Goal: Information Seeking & Learning: Compare options

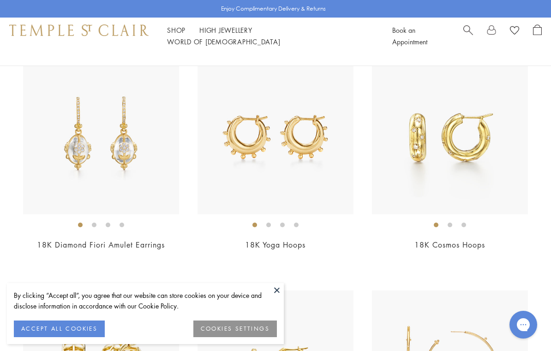
click at [440, 164] on img at bounding box center [450, 136] width 156 height 156
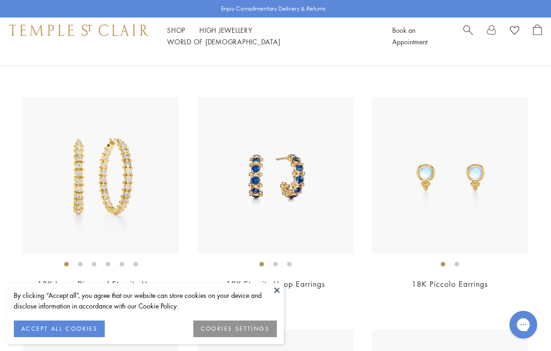
scroll to position [3123, 0]
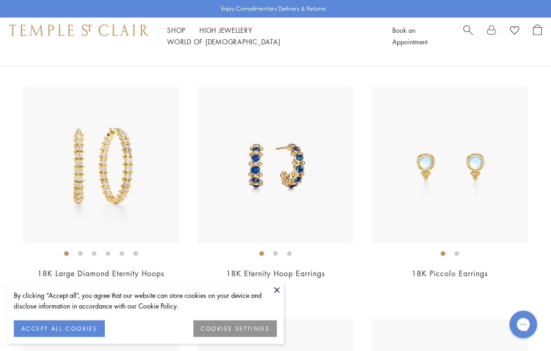
click at [460, 179] on img at bounding box center [450, 165] width 156 height 156
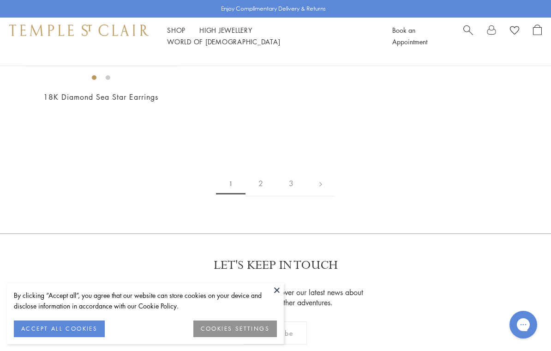
scroll to position [4228, 0]
click at [291, 175] on link "3" at bounding box center [291, 183] width 30 height 25
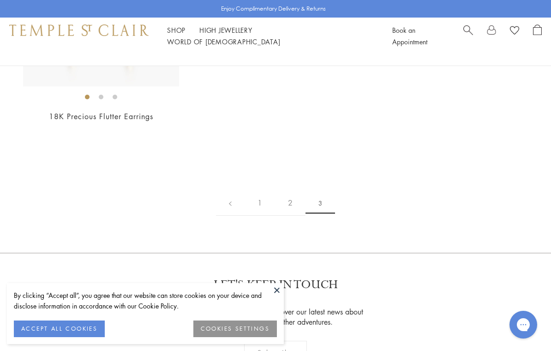
scroll to position [239, 0]
click at [294, 199] on link "2" at bounding box center [290, 203] width 30 height 25
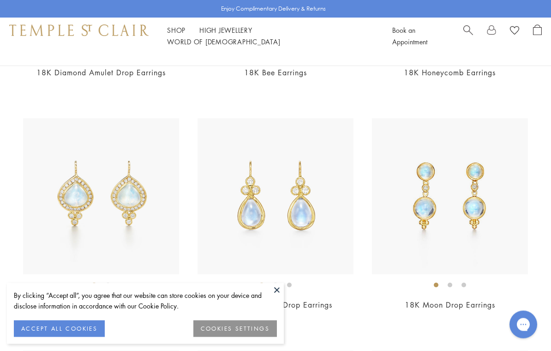
scroll to position [2174, 0]
click at [451, 181] on img at bounding box center [450, 195] width 156 height 156
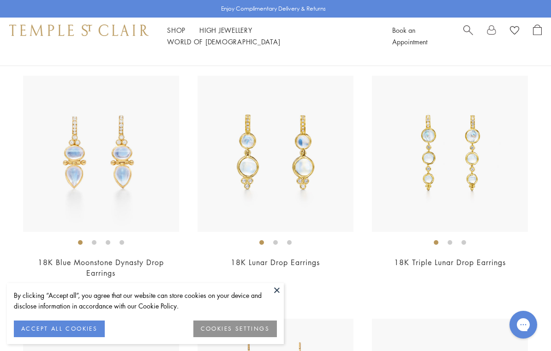
scroll to position [2448, 0]
click at [282, 180] on img at bounding box center [276, 154] width 156 height 156
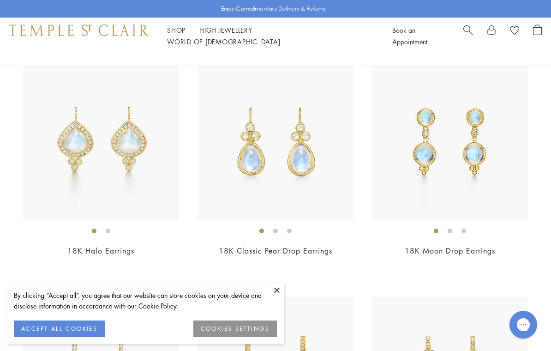
scroll to position [2227, 0]
click at [453, 129] on img at bounding box center [450, 143] width 156 height 156
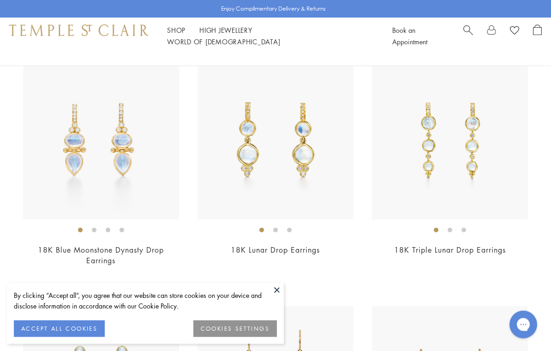
scroll to position [2463, 0]
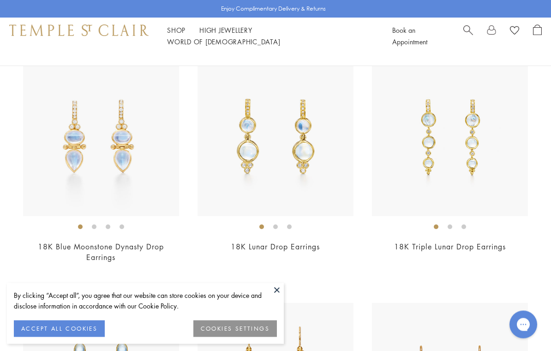
click at [274, 154] on img at bounding box center [276, 139] width 156 height 156
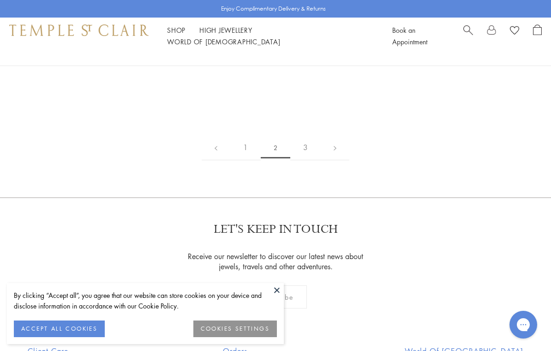
scroll to position [4067, 0]
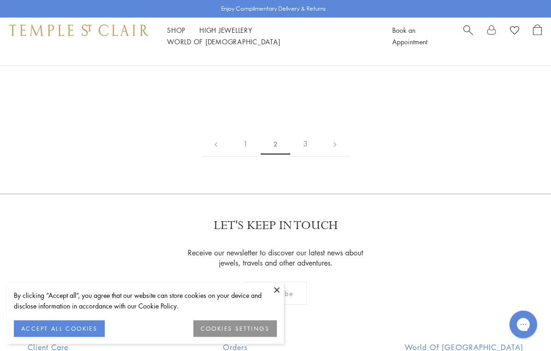
click at [244, 132] on link "1" at bounding box center [245, 144] width 30 height 25
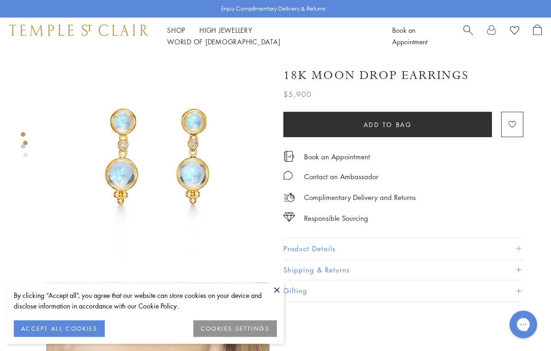
scroll to position [9, 0]
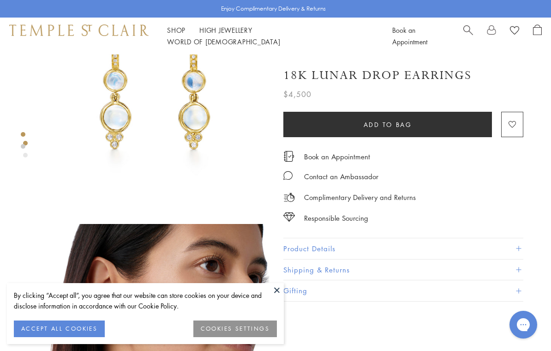
scroll to position [67, 0]
click at [521, 240] on button "Product Details" at bounding box center [404, 248] width 240 height 21
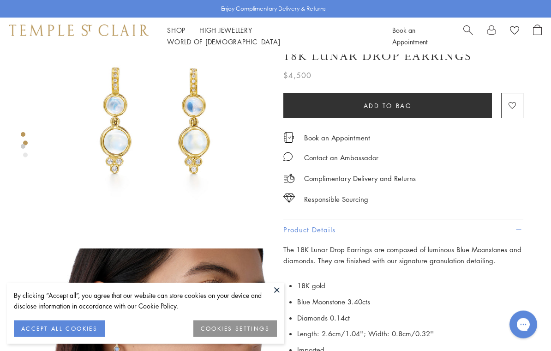
scroll to position [0, 0]
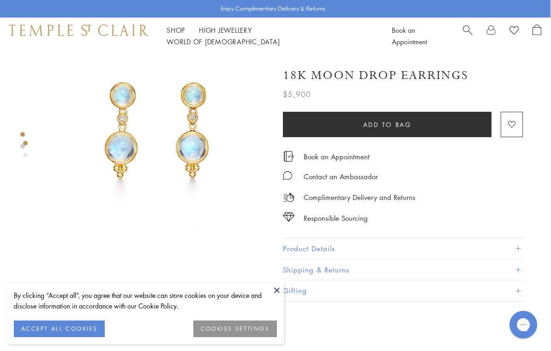
scroll to position [31, 0]
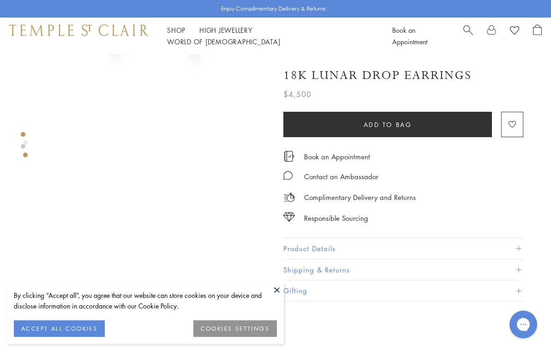
scroll to position [170, 0]
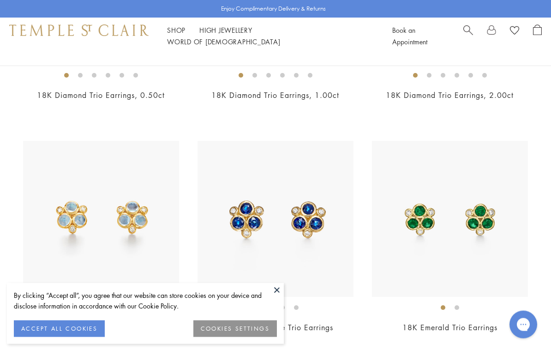
scroll to position [1422, 0]
click at [100, 233] on img at bounding box center [101, 219] width 156 height 156
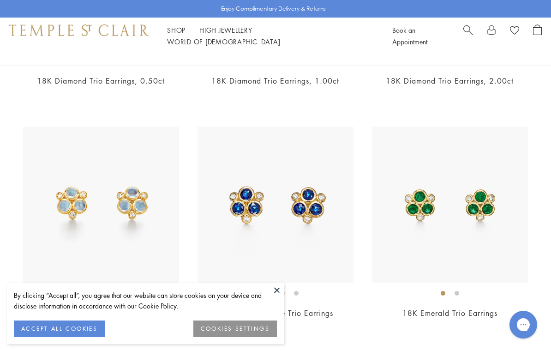
click at [460, 208] on img at bounding box center [450, 205] width 156 height 156
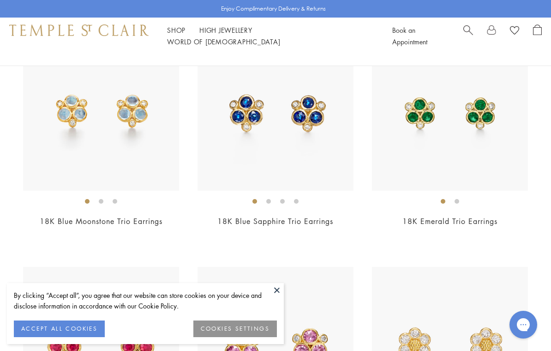
scroll to position [1537, 0]
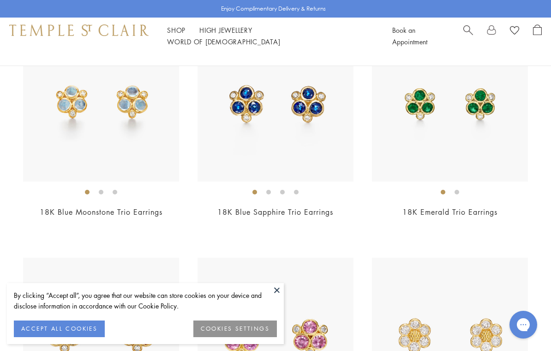
click at [270, 221] on span "$6,200" at bounding box center [275, 224] width 25 height 11
click at [97, 224] on span "$3,950" at bounding box center [100, 224] width 25 height 11
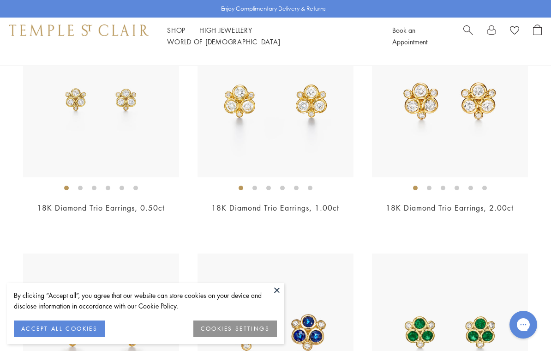
scroll to position [1309, 0]
click at [291, 121] on img at bounding box center [276, 100] width 156 height 156
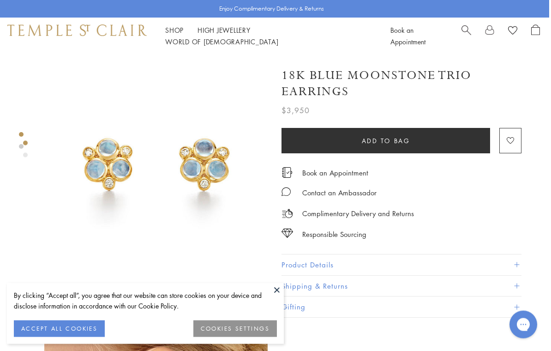
scroll to position [5, 2]
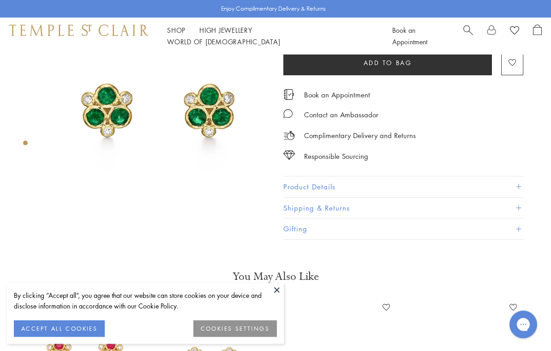
scroll to position [58, 0]
click at [518, 184] on span at bounding box center [518, 186] width 5 height 5
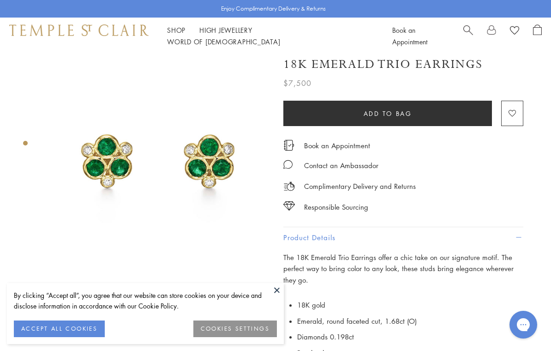
scroll to position [0, 0]
